Goal: Navigation & Orientation: Find specific page/section

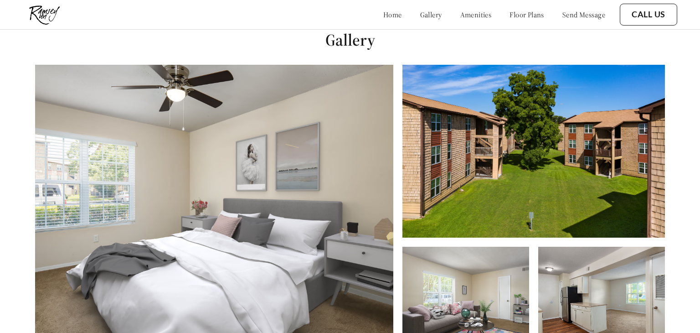
scroll to position [332, 0]
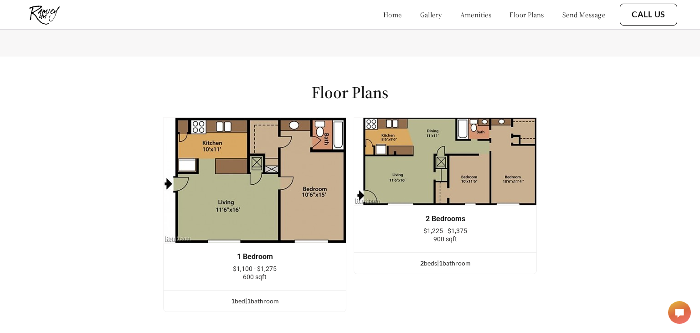
scroll to position [1034, 0]
